Goal: Navigation & Orientation: Go to known website

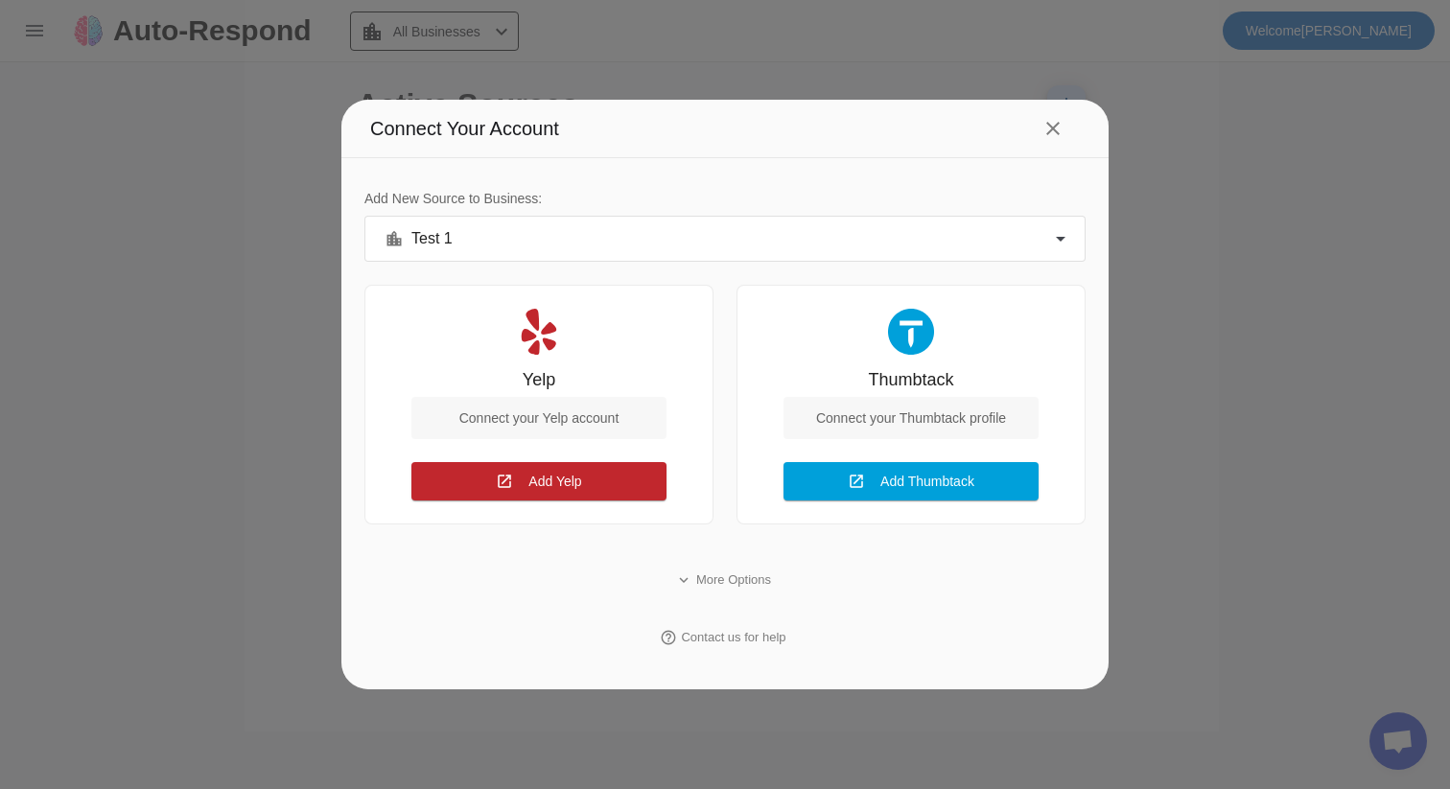
click at [1208, 270] on div at bounding box center [725, 394] width 1450 height 789
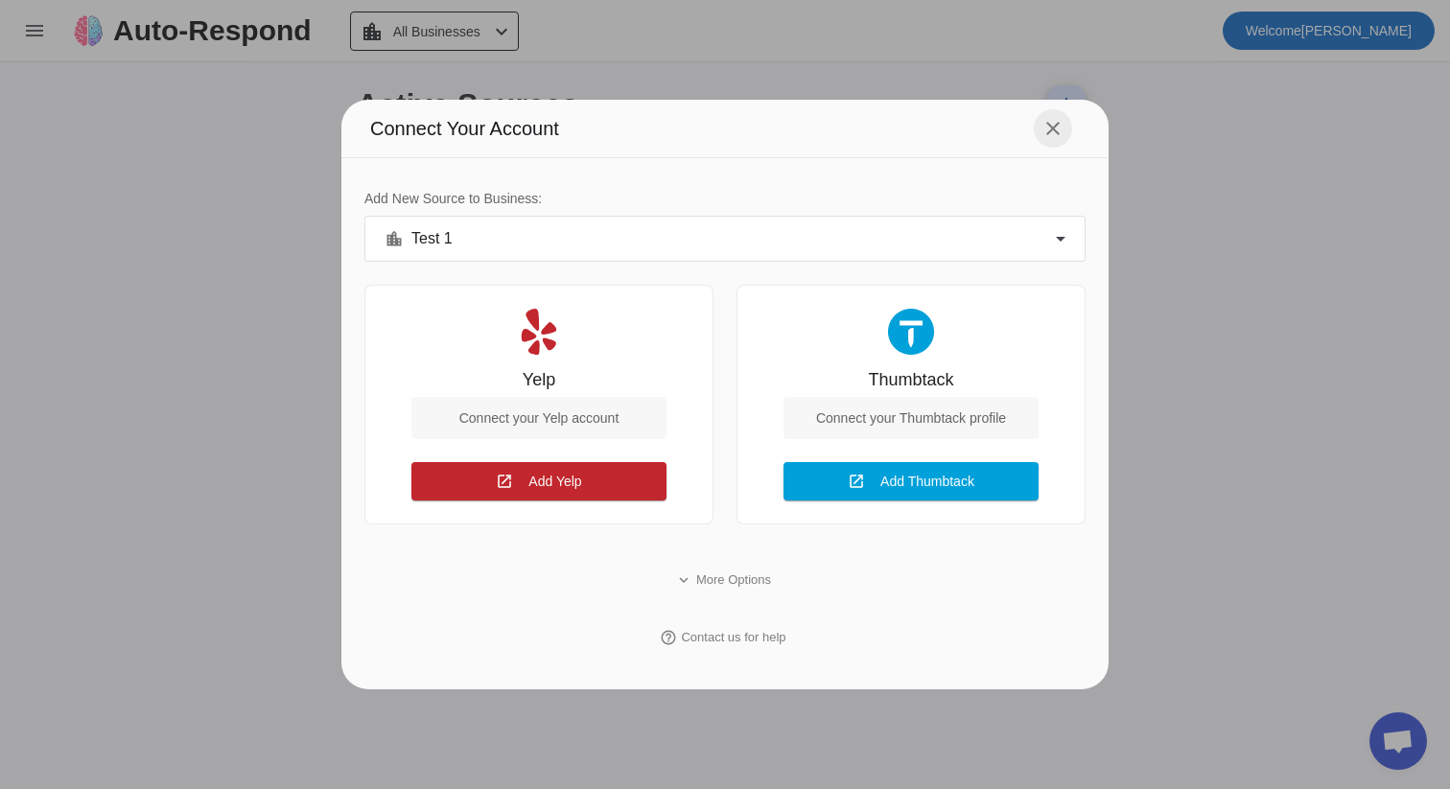
click at [1057, 122] on mat-icon "close" at bounding box center [1053, 128] width 23 height 23
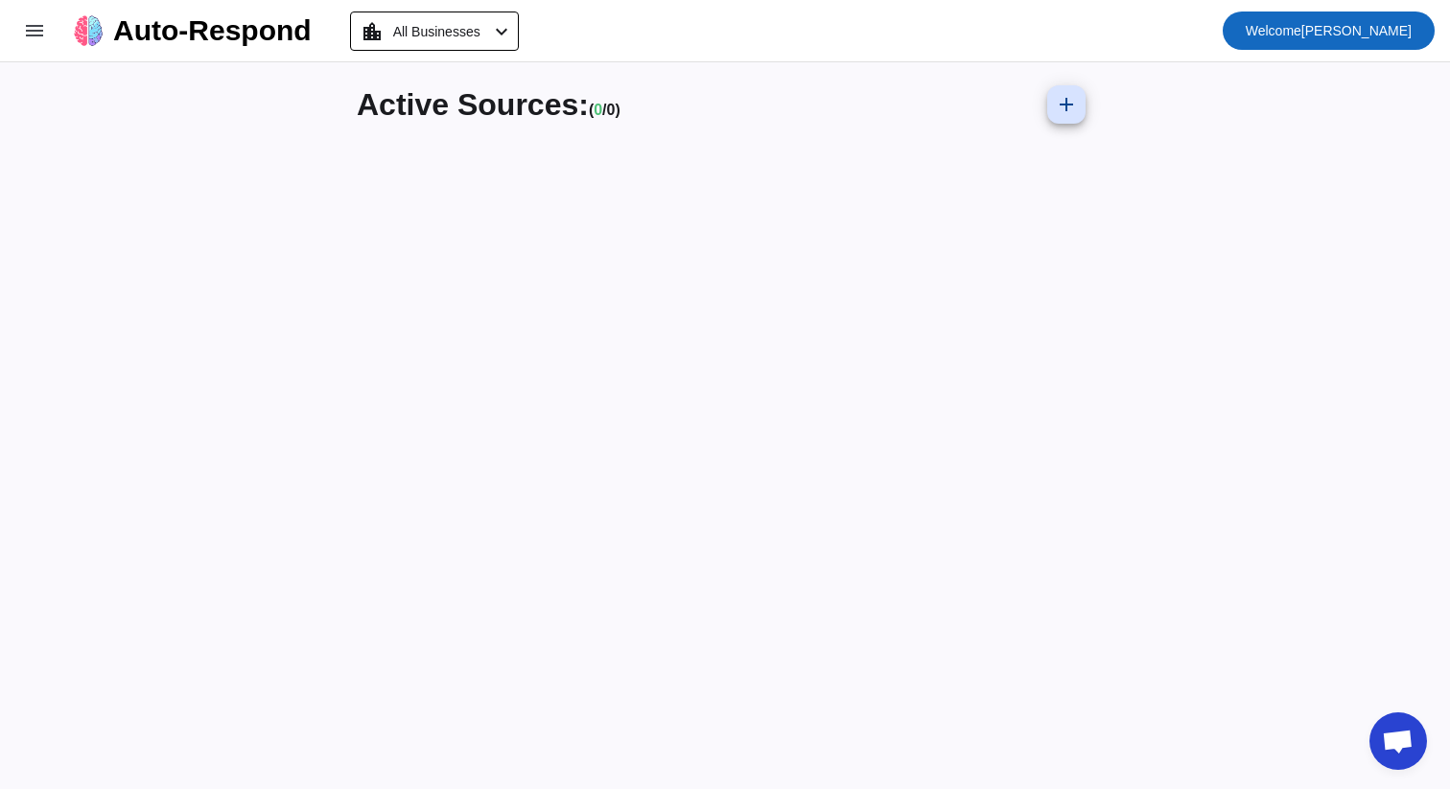
click at [1291, 37] on span "Welcome Александр Надзуга" at bounding box center [1329, 30] width 166 height 27
click at [1346, 72] on span "Logout" at bounding box center [1381, 80] width 84 height 19
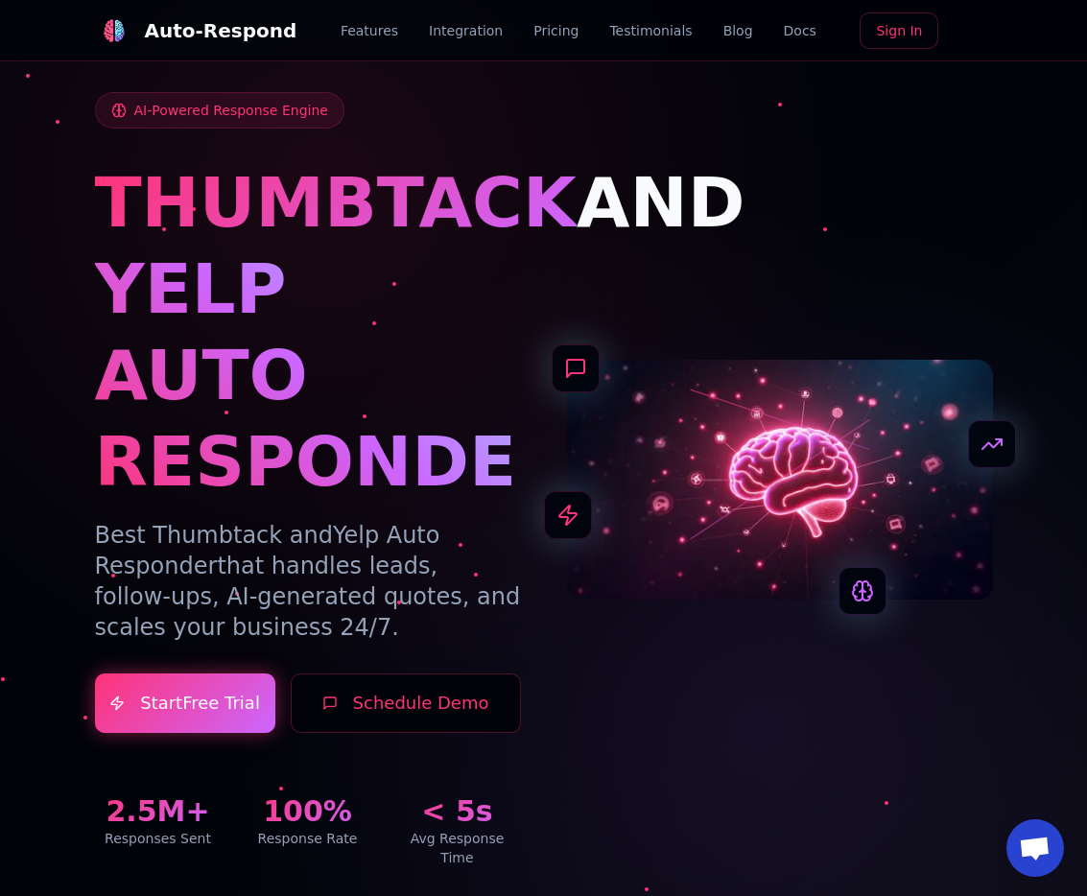
click at [891, 45] on link "Sign In" at bounding box center [898, 30] width 79 height 36
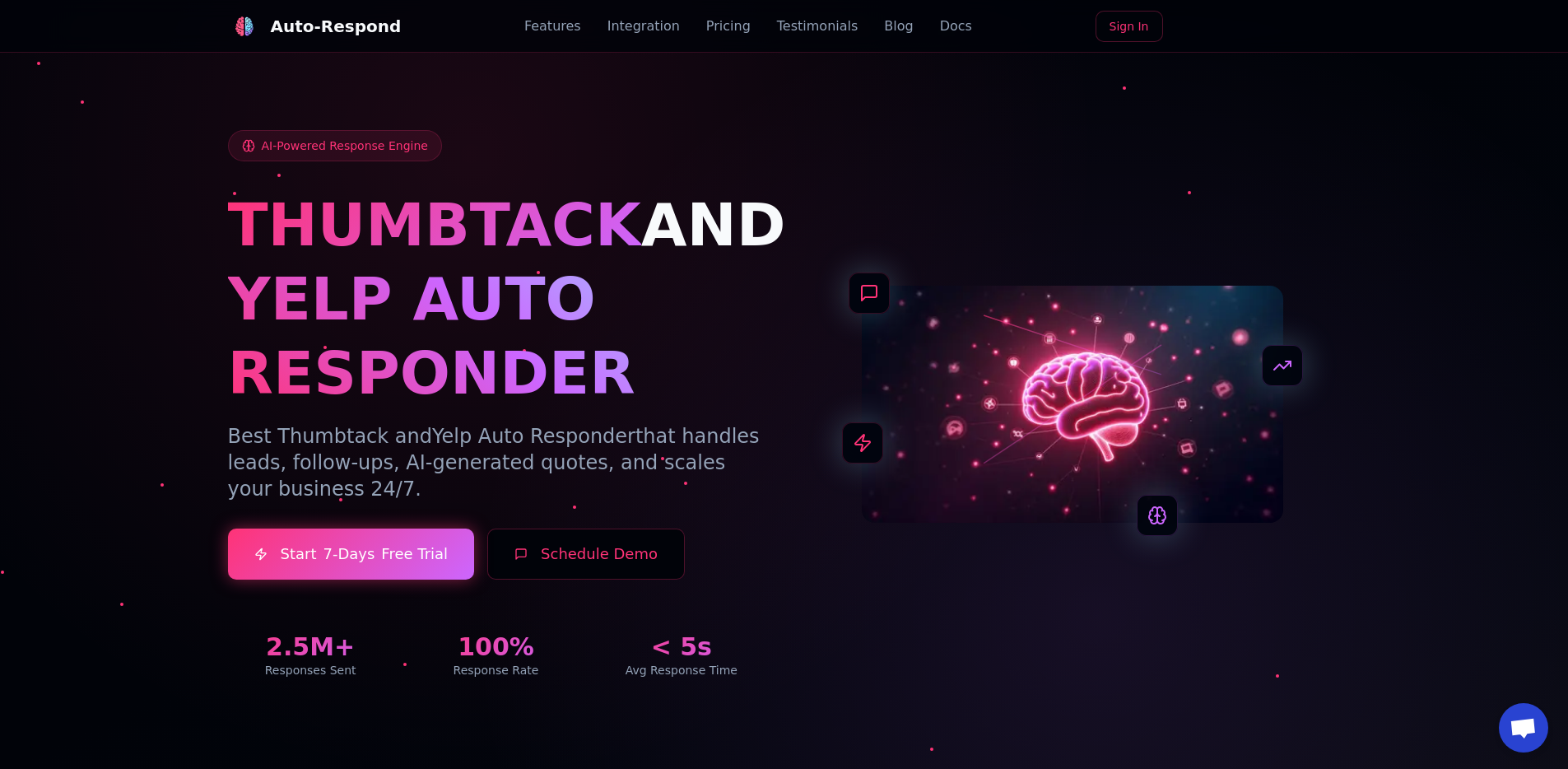
click at [932, 9] on div "Auto-Respond Features Integration Pricing Testimonials Blog Docs Sign In" at bounding box center [784, 26] width 1113 height 52
click at [932, 14] on link "Sign In" at bounding box center [1129, 26] width 68 height 31
